Goal: Task Accomplishment & Management: Use online tool/utility

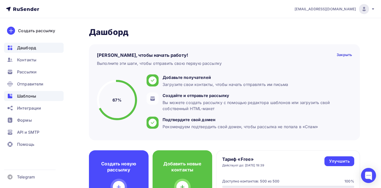
click at [27, 96] on span "Шаблоны" at bounding box center [26, 96] width 19 height 6
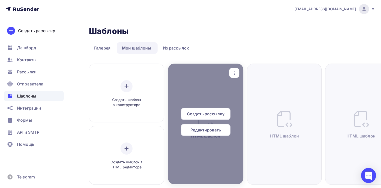
click at [199, 126] on div "Редактировать" at bounding box center [206, 130] width 50 height 12
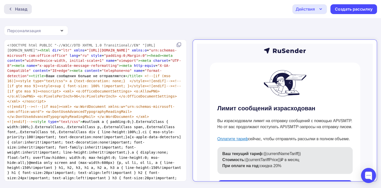
click at [21, 11] on div "Назад" at bounding box center [21, 9] width 12 height 6
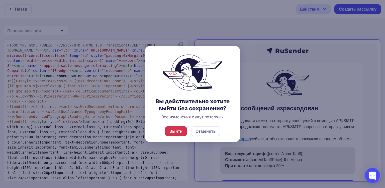
click at [174, 133] on div "Выйти" at bounding box center [175, 131] width 13 height 6
